Goal: Task Accomplishment & Management: Use online tool/utility

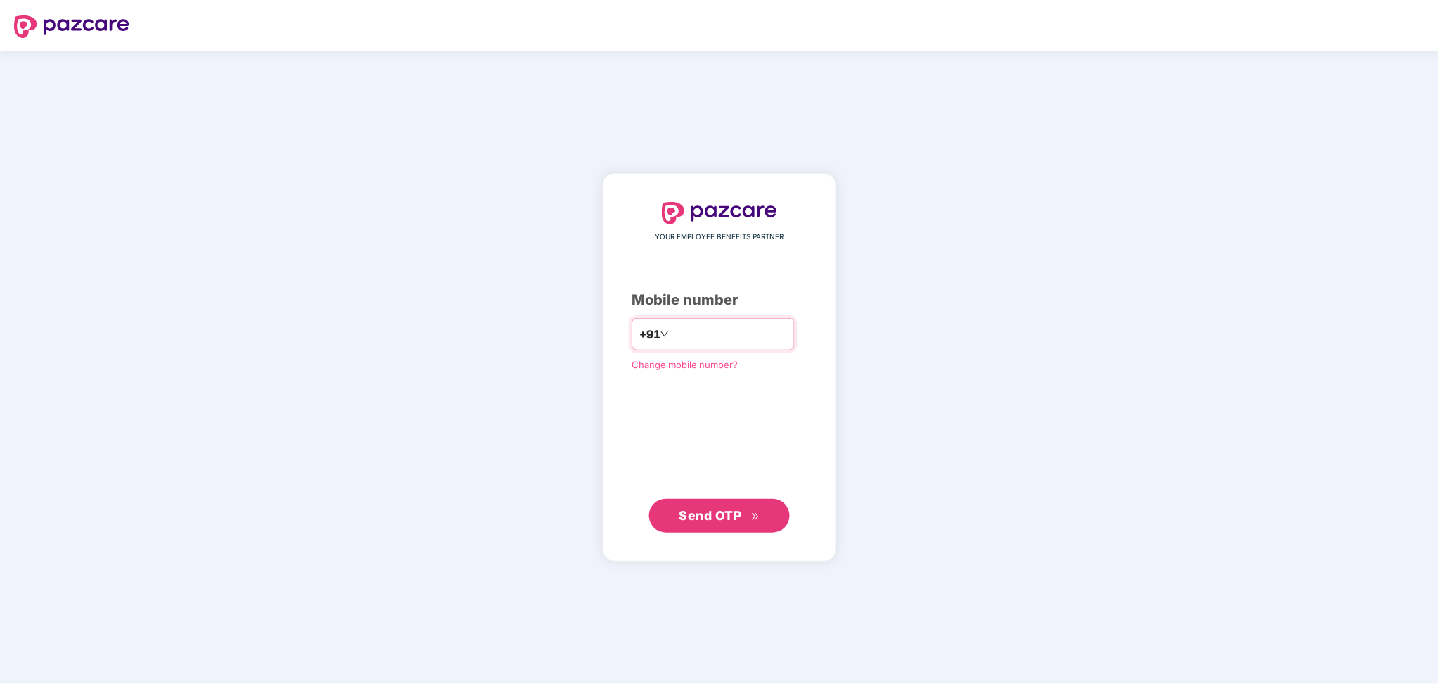
type input "**********"
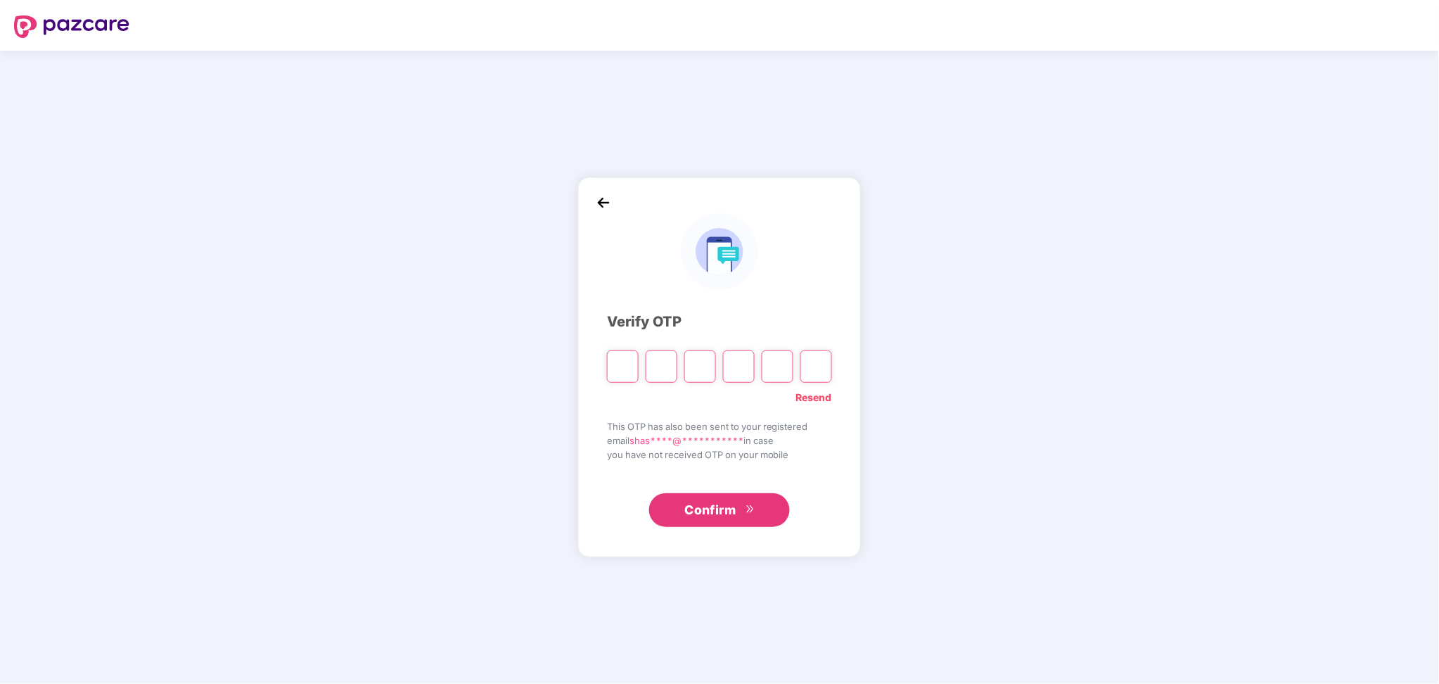
paste input "*"
type input "*"
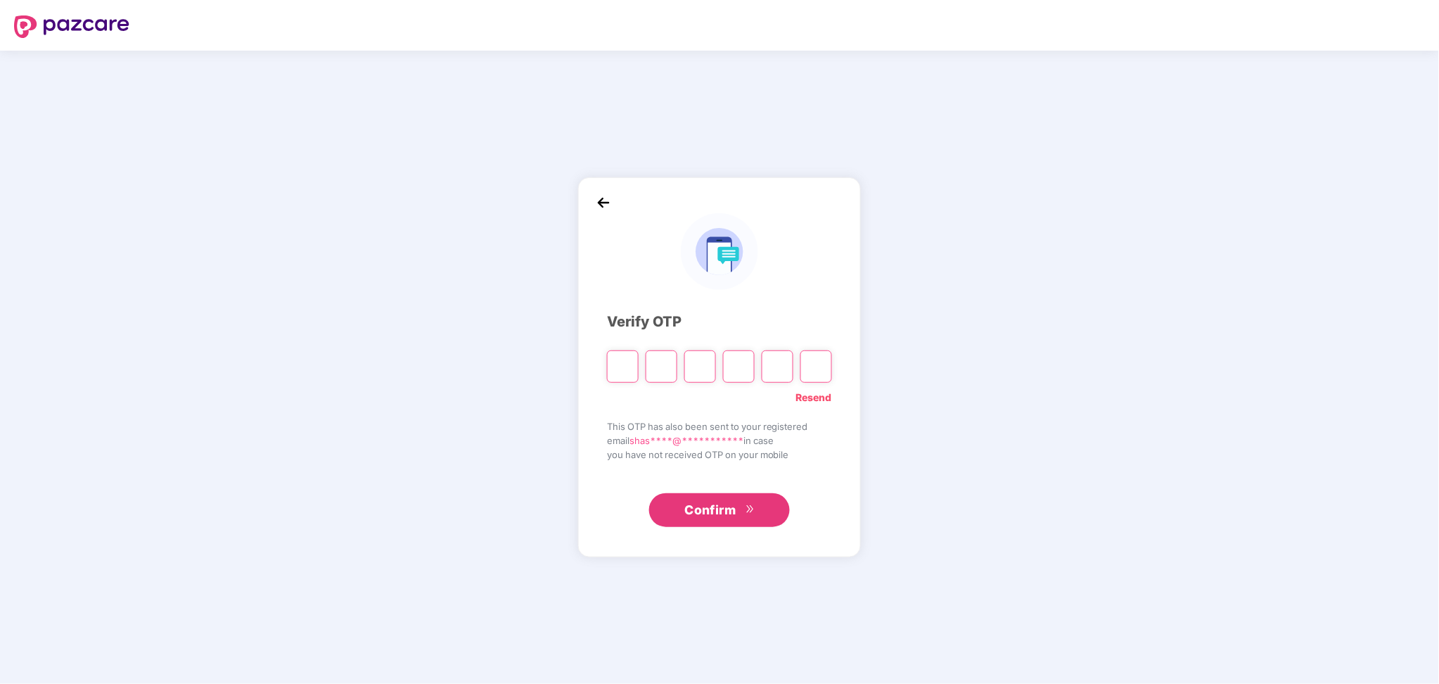
type input "*"
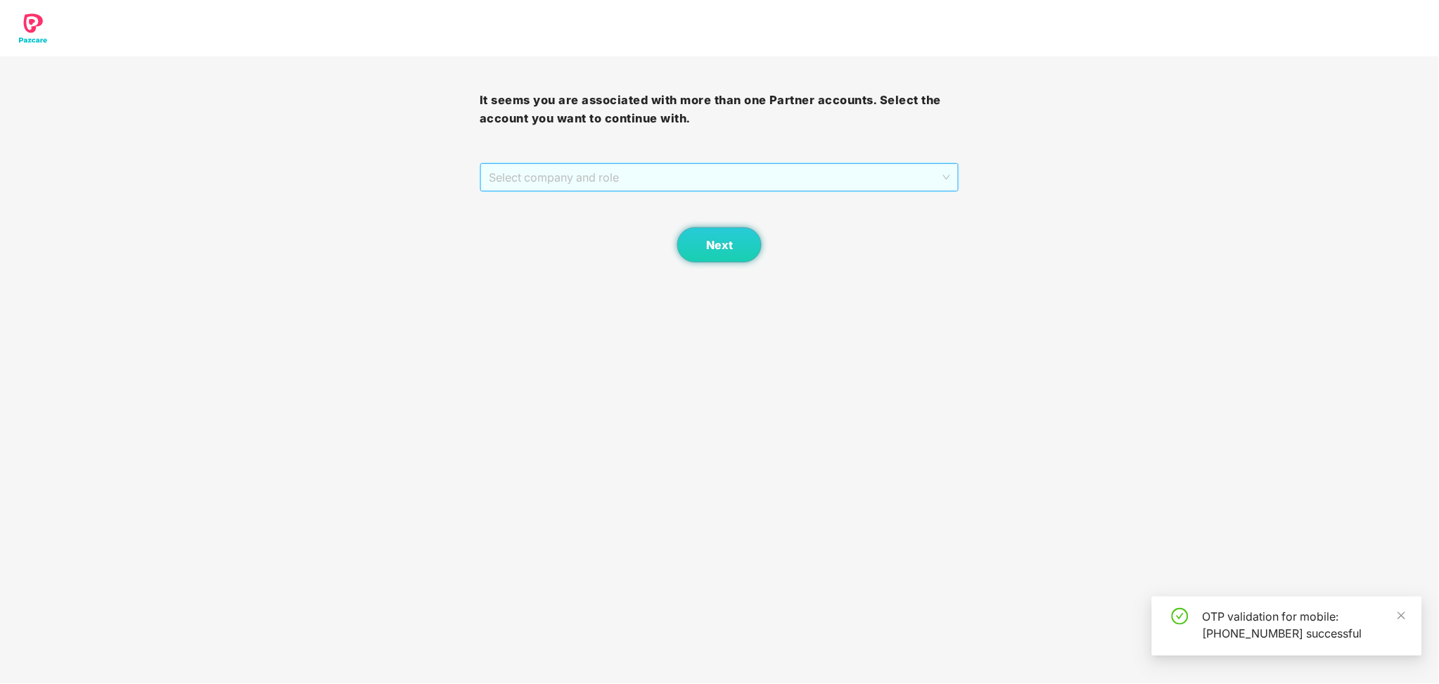
click at [740, 172] on span "Select company and role" at bounding box center [720, 177] width 462 height 27
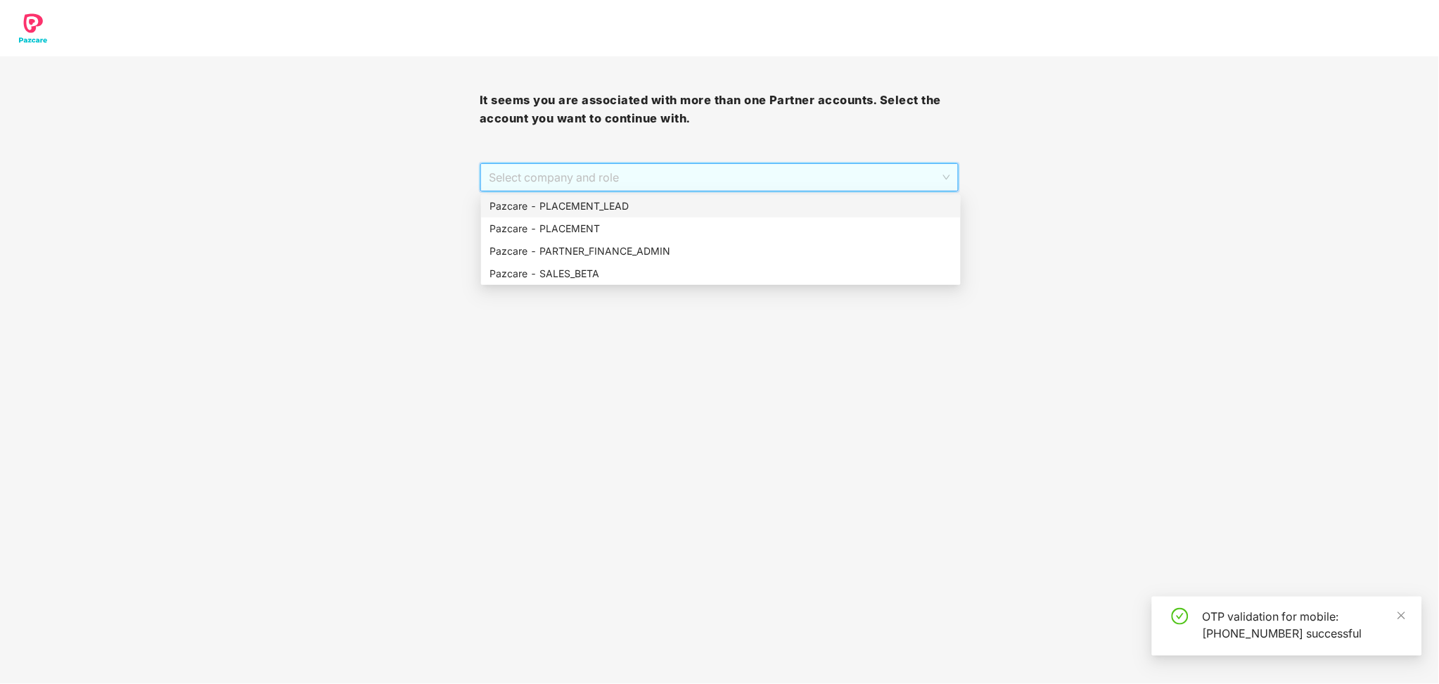
click at [666, 196] on div "Pazcare - PLACEMENT_LEAD" at bounding box center [721, 206] width 480 height 23
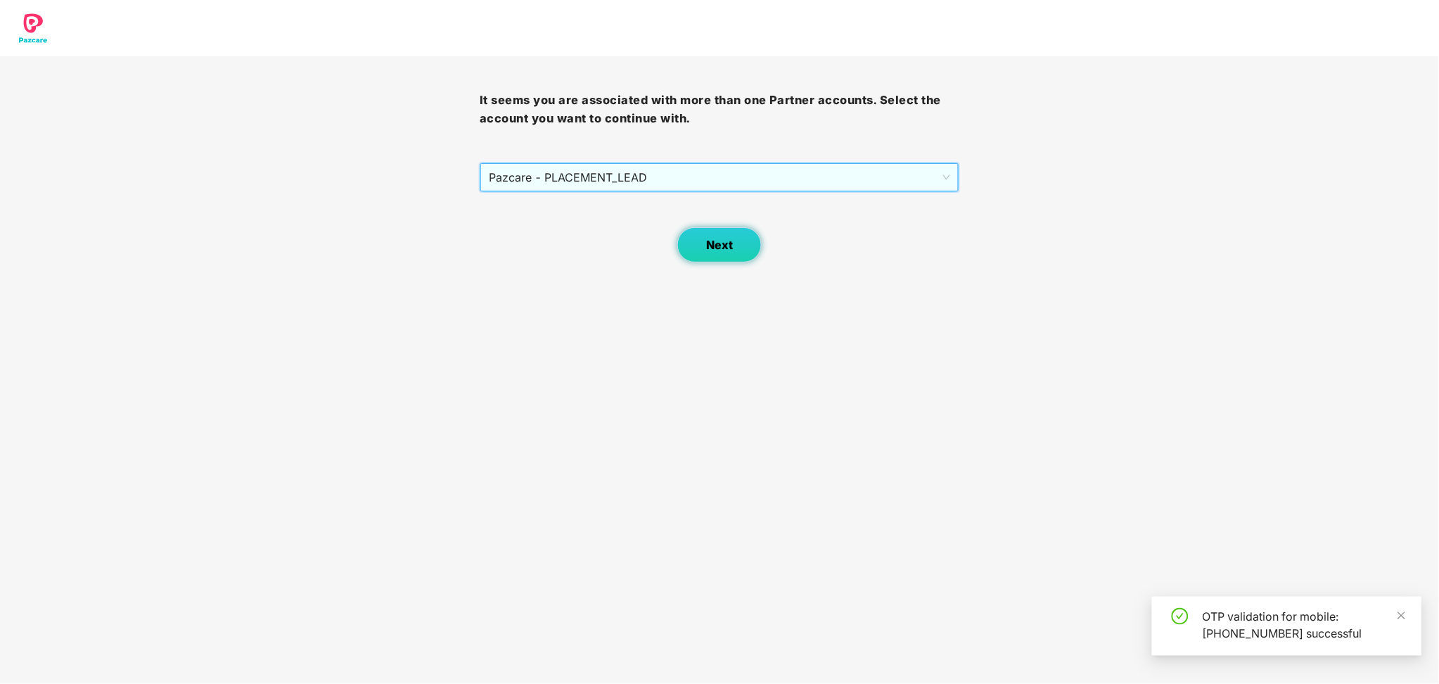
click at [702, 238] on button "Next" at bounding box center [720, 244] width 84 height 35
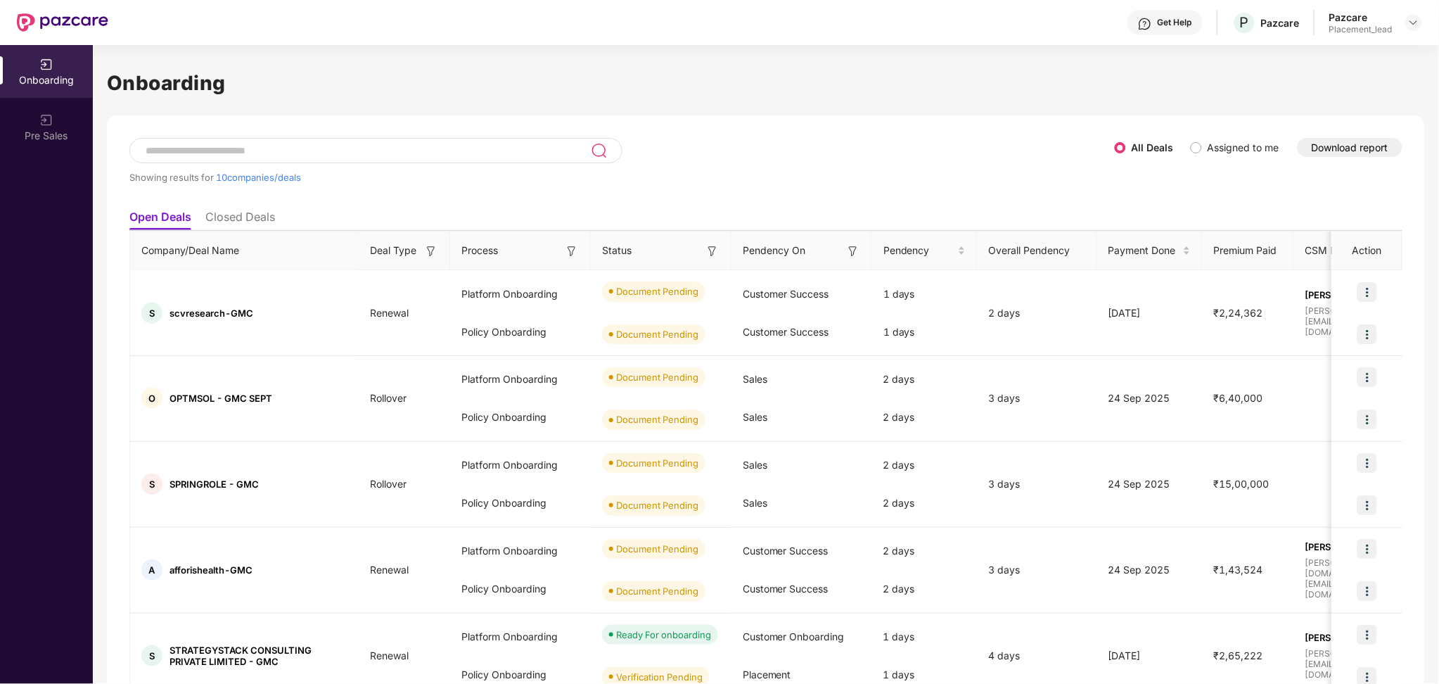
click at [1359, 144] on button "Download report" at bounding box center [1350, 147] width 105 height 19
